Goal: Navigation & Orientation: Find specific page/section

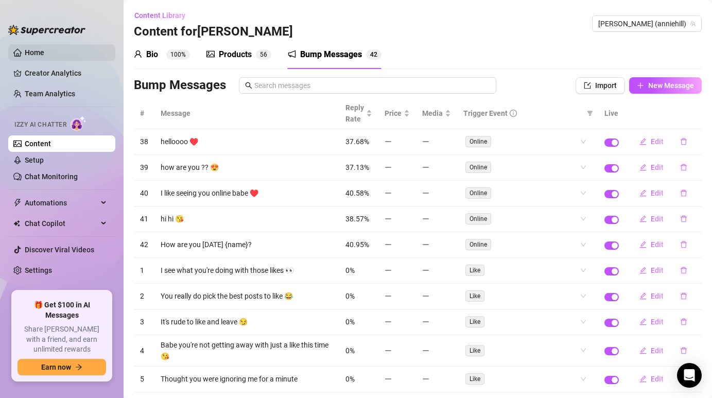
click at [44, 54] on link "Home" at bounding box center [35, 52] width 20 height 8
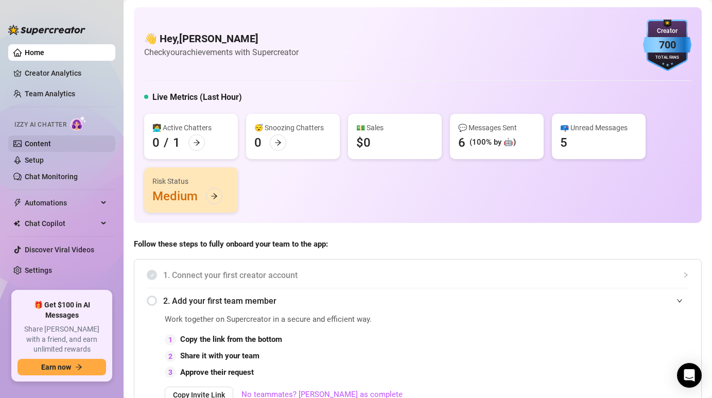
click at [51, 148] on link "Content" at bounding box center [38, 144] width 26 height 8
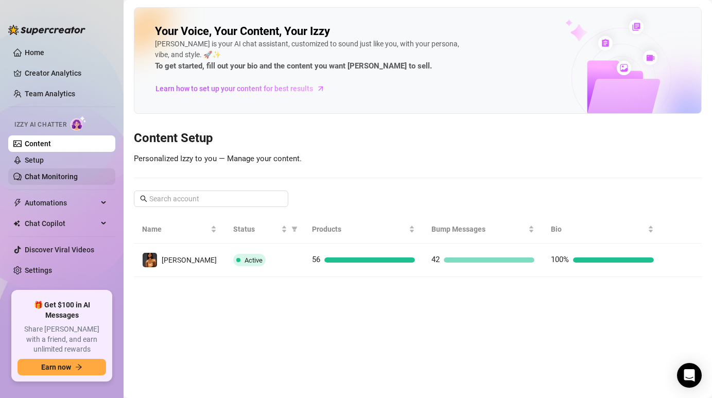
click at [75, 173] on link "Chat Monitoring" at bounding box center [51, 177] width 53 height 8
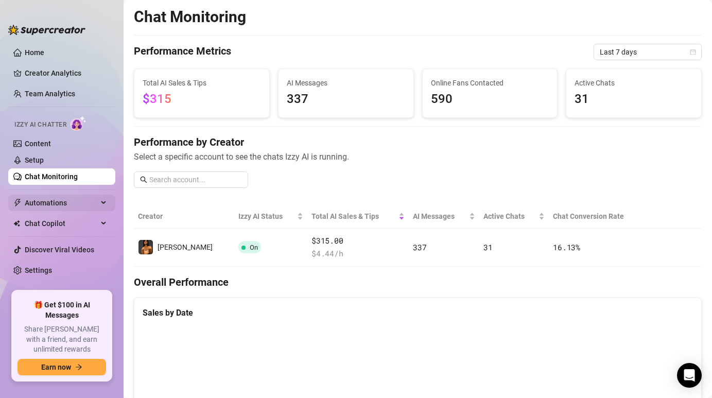
click at [67, 203] on span "Automations" at bounding box center [61, 203] width 73 height 16
